Goal: Task Accomplishment & Management: Use online tool/utility

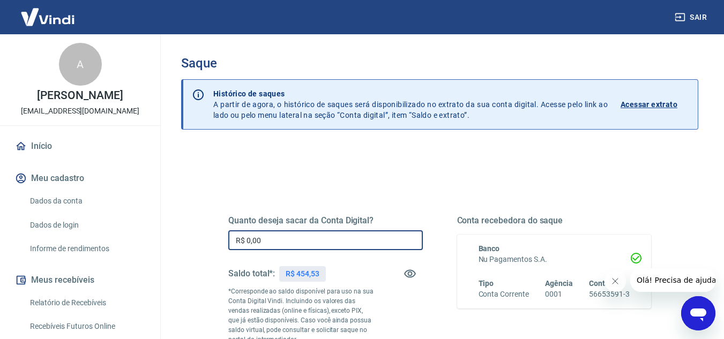
click at [329, 234] on input "R$ 0,00" at bounding box center [325, 240] width 195 height 20
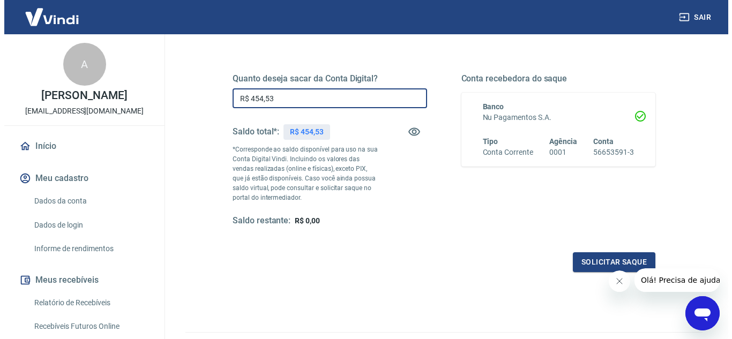
scroll to position [161, 0]
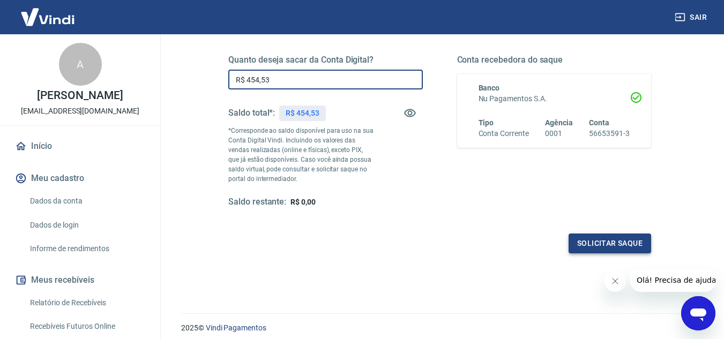
type input "R$ 454,53"
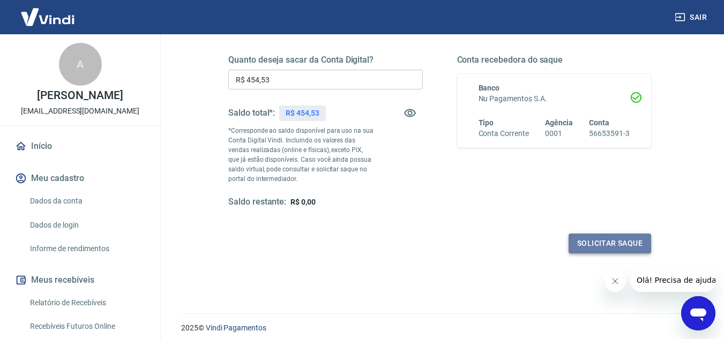
click at [627, 243] on button "Solicitar saque" at bounding box center [610, 244] width 83 height 20
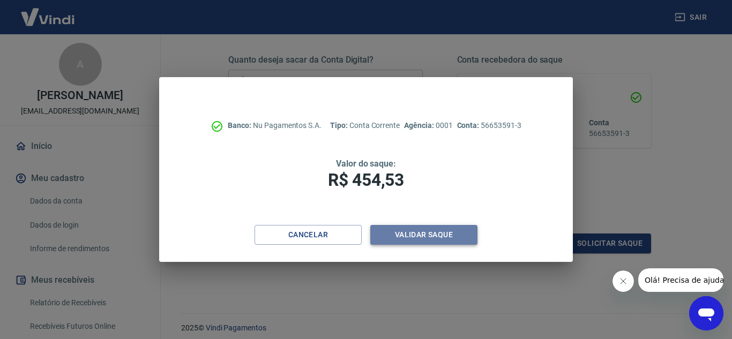
click at [433, 235] on button "Validar saque" at bounding box center [423, 235] width 107 height 20
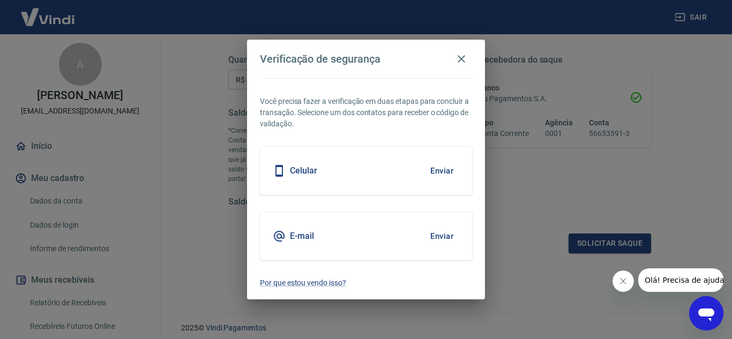
click at [445, 234] on button "Enviar" at bounding box center [442, 236] width 35 height 23
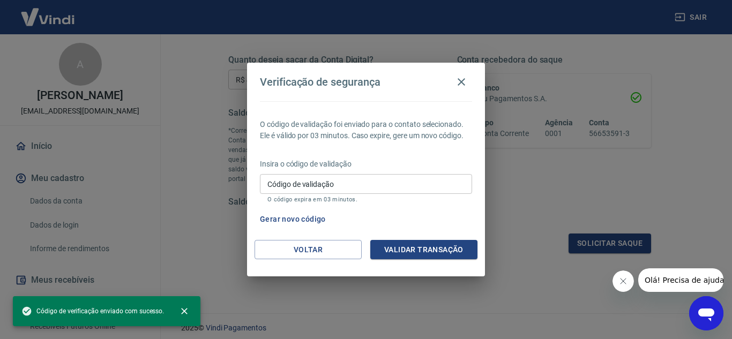
click at [305, 187] on input "Código de validação" at bounding box center [366, 184] width 212 height 20
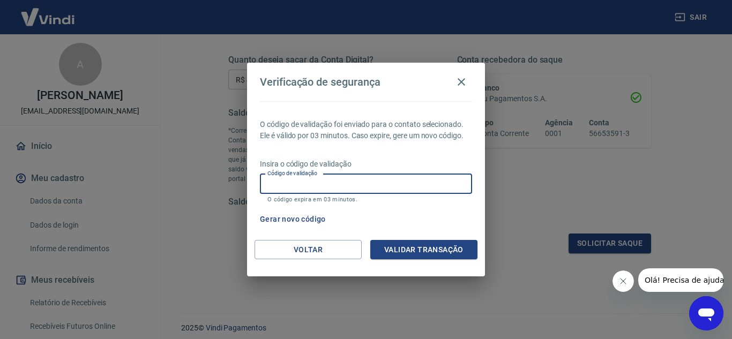
paste input "541204"
type input "541204"
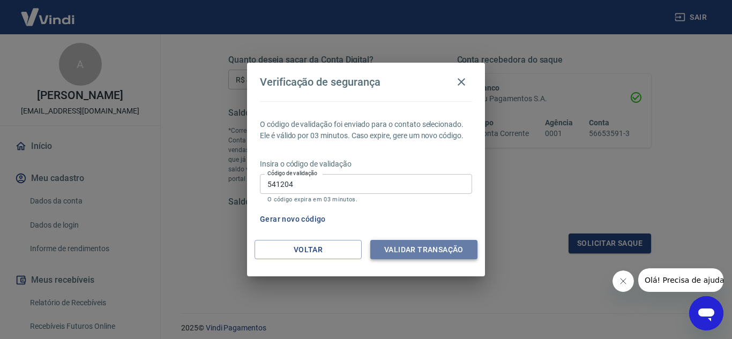
click at [405, 250] on button "Validar transação" at bounding box center [423, 250] width 107 height 20
